Goal: Task Accomplishment & Management: Manage account settings

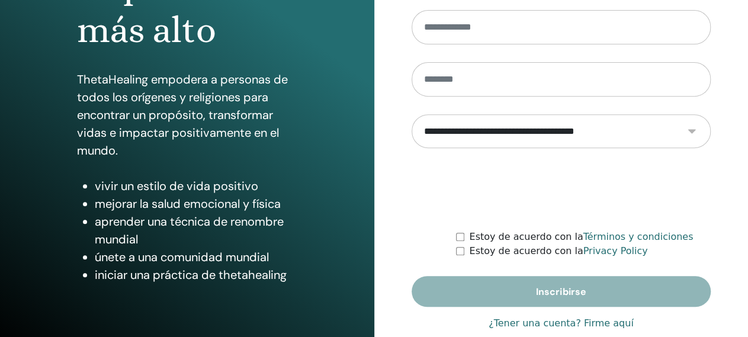
scroll to position [231, 0]
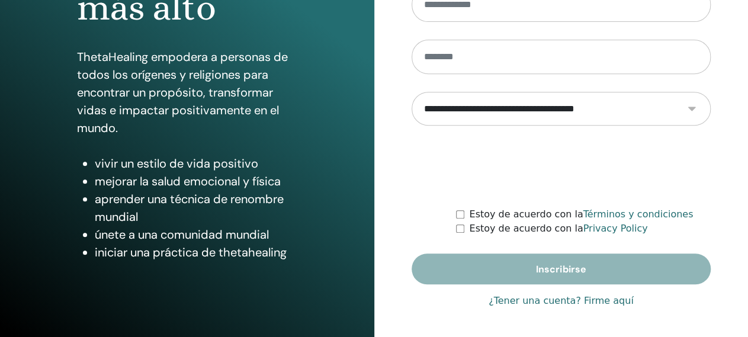
click at [601, 302] on link "¿Tener una cuenta? Firme aquí" at bounding box center [561, 301] width 145 height 14
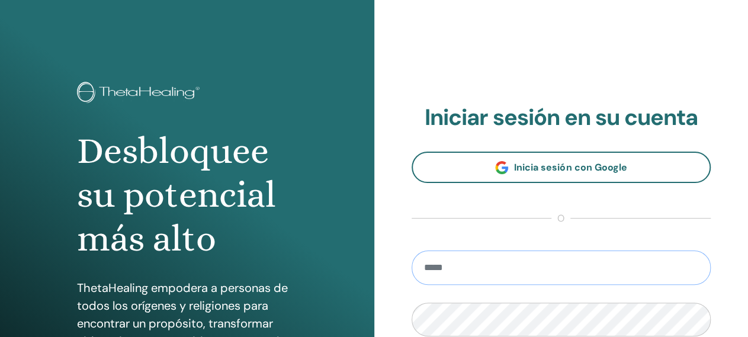
click at [522, 264] on input "email" at bounding box center [562, 268] width 300 height 34
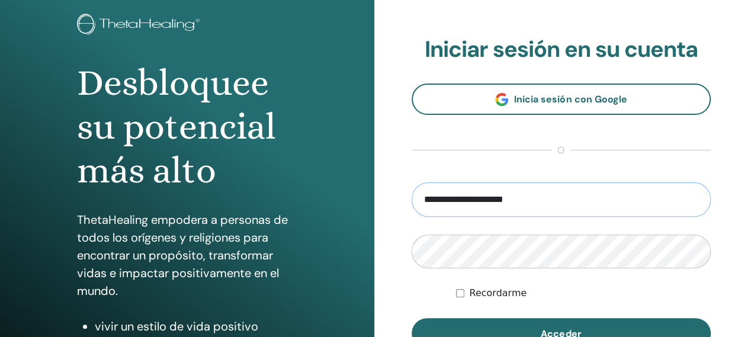
scroll to position [108, 0]
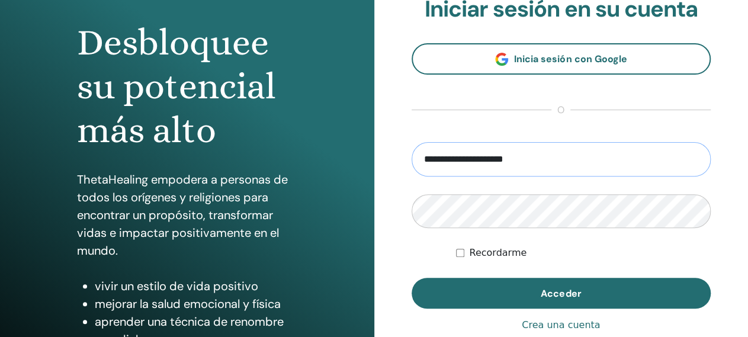
type input "**********"
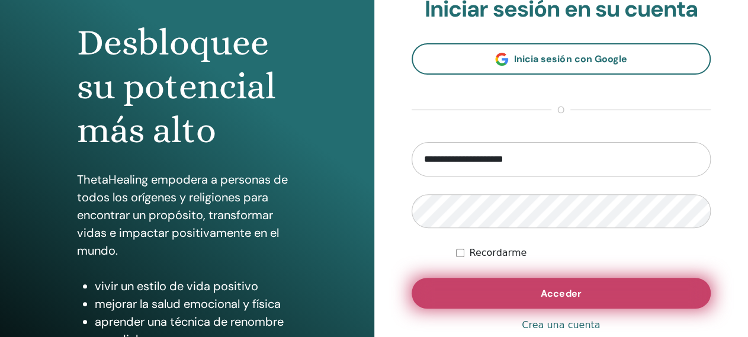
click at [547, 297] on span "Acceder" at bounding box center [561, 293] width 40 height 12
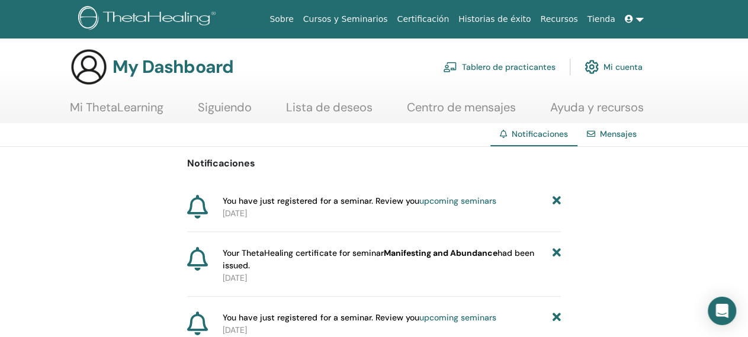
scroll to position [1, 0]
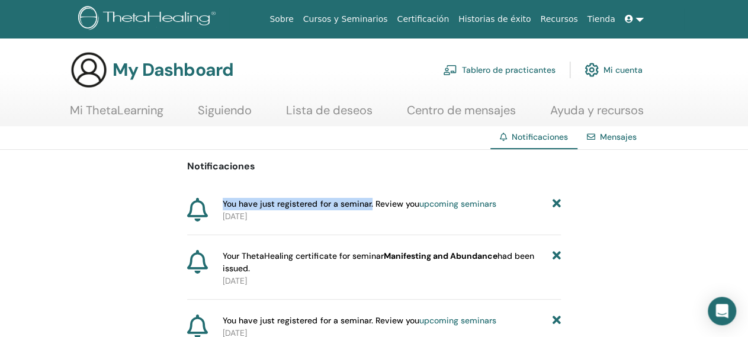
drag, startPoint x: 224, startPoint y: 201, endPoint x: 371, endPoint y: 205, distance: 147.0
click at [371, 205] on span "You have just registered for a seminar. Review you upcoming seminars" at bounding box center [359, 204] width 273 height 12
copy span "You have just registered for a seminar."
click at [240, 111] on link "Siguiendo" at bounding box center [225, 114] width 54 height 23
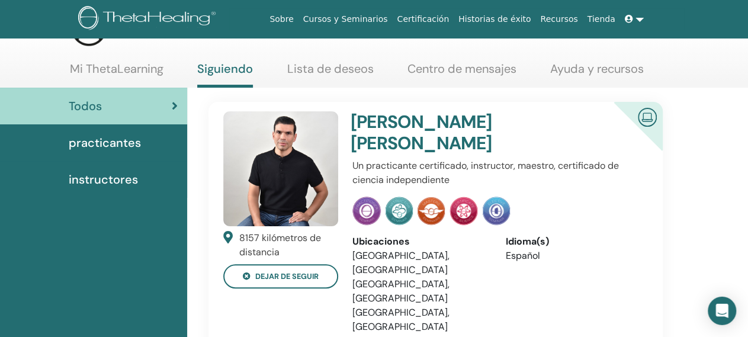
scroll to position [44, 0]
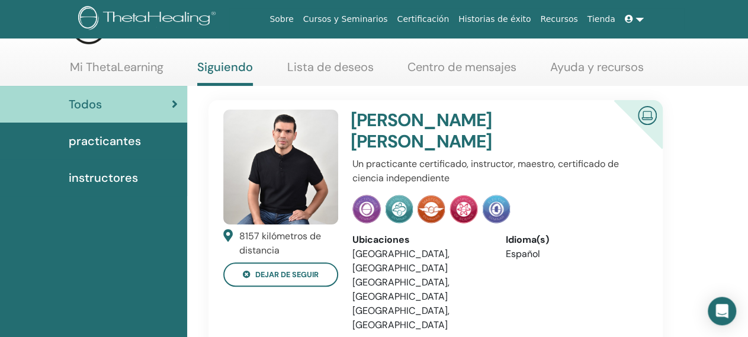
click at [652, 111] on img at bounding box center [647, 114] width 28 height 27
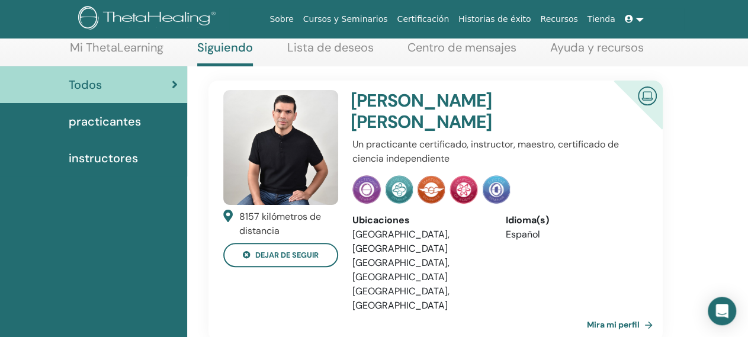
scroll to position [69, 0]
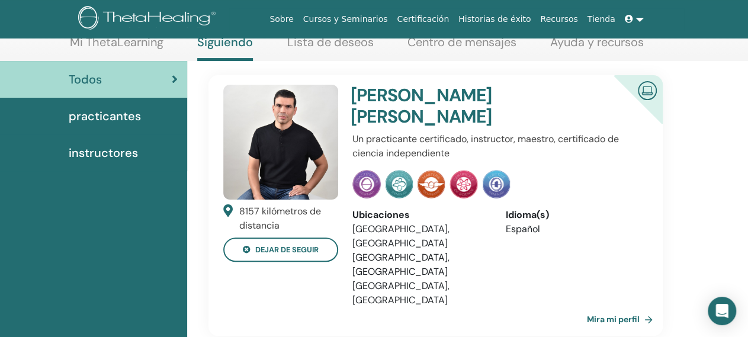
click at [268, 148] on img at bounding box center [280, 142] width 115 height 115
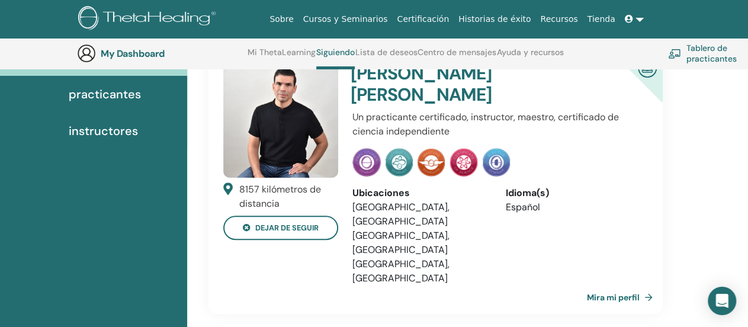
scroll to position [108, 0]
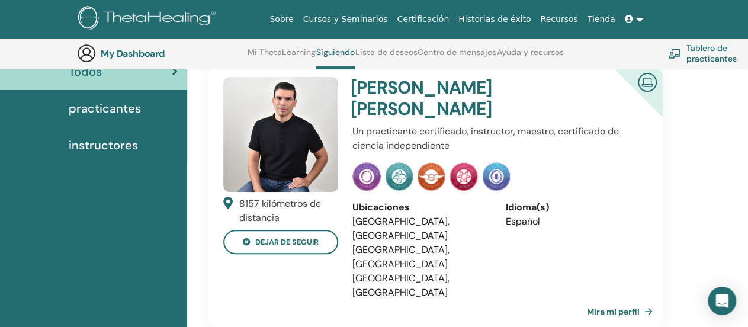
click at [620, 300] on link "Mira mi perfil" at bounding box center [622, 312] width 71 height 24
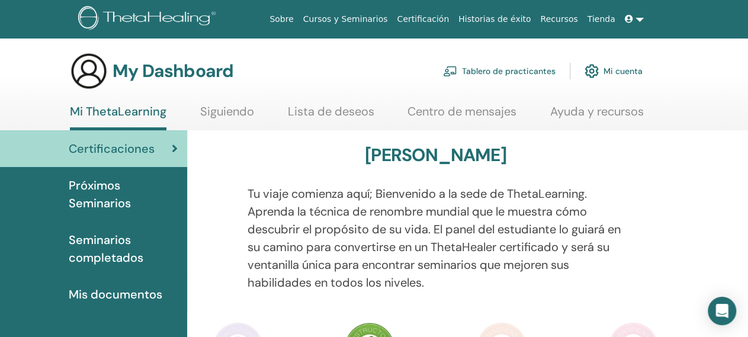
click at [92, 254] on span "Seminarios completados" at bounding box center [123, 249] width 109 height 36
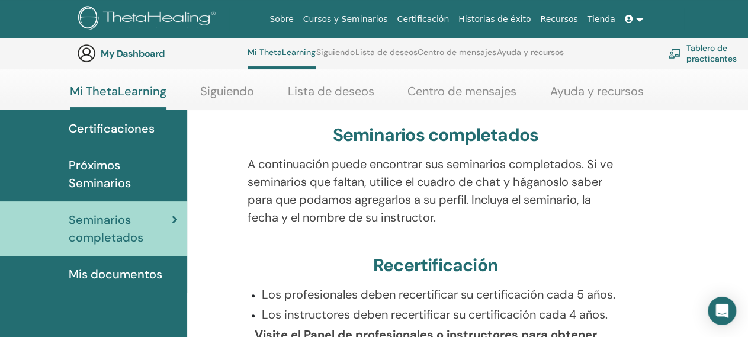
scroll to position [76, 0]
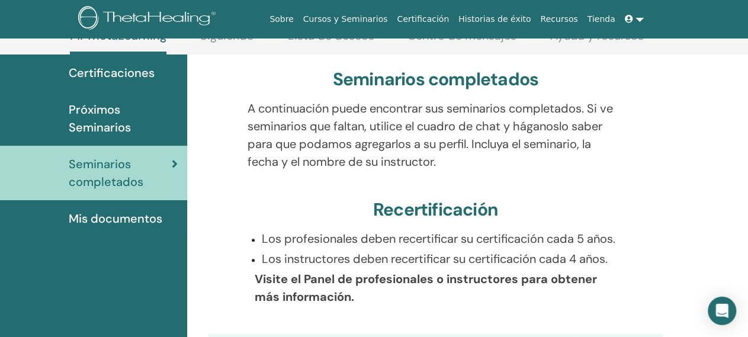
click at [136, 219] on span "Mis documentos" at bounding box center [116, 219] width 94 height 18
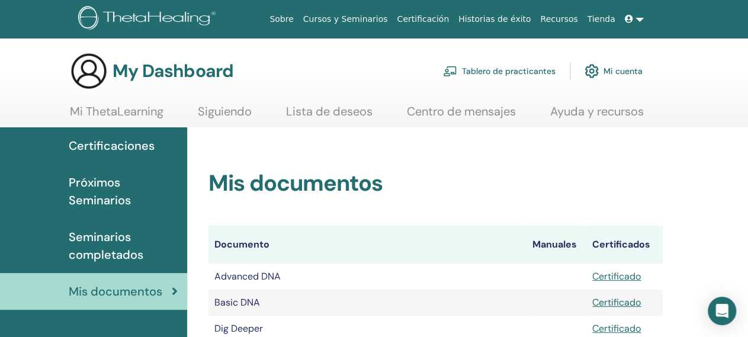
click at [633, 22] on icon at bounding box center [629, 19] width 8 height 8
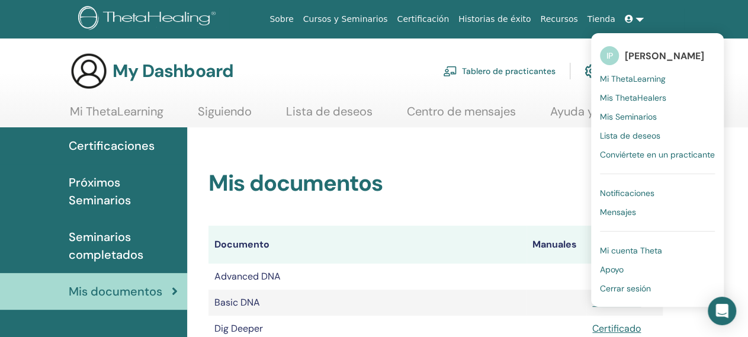
click at [624, 292] on span "Cerrar sesión" at bounding box center [625, 288] width 51 height 11
